Goal: Task Accomplishment & Management: Complete application form

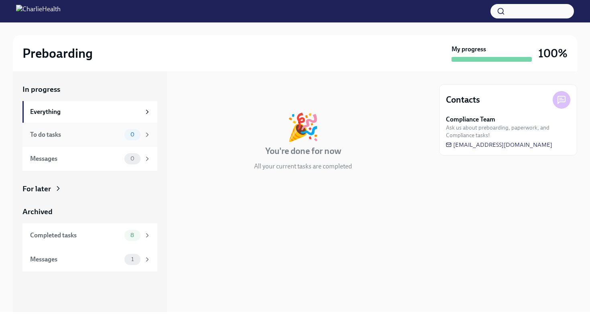
click at [139, 134] on span "0" at bounding box center [133, 135] width 14 height 6
click at [136, 160] on span "0" at bounding box center [133, 159] width 14 height 6
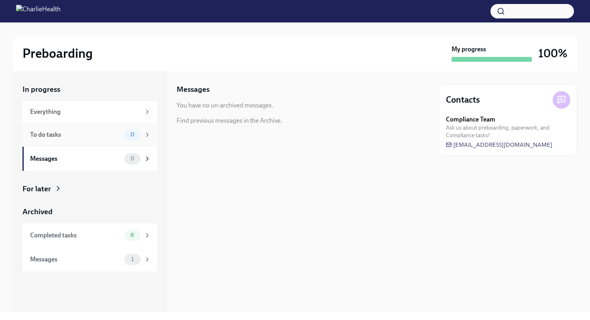
click at [126, 135] on span "0" at bounding box center [133, 135] width 14 height 6
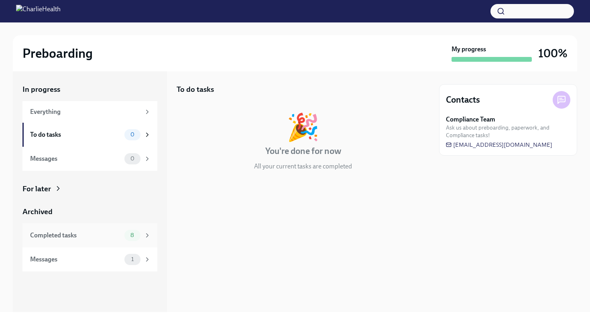
click at [133, 227] on div "Completed tasks 8" at bounding box center [89, 235] width 135 height 24
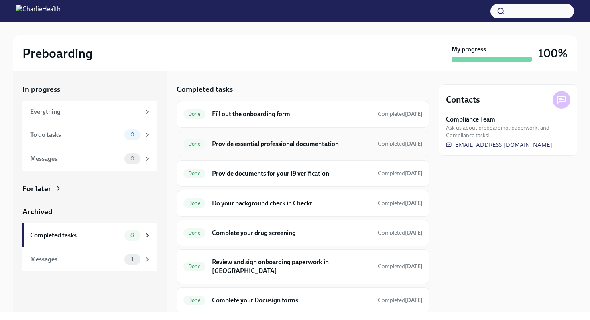
click at [274, 143] on h6 "Provide essential professional documentation" at bounding box center [292, 144] width 160 height 9
